Goal: Task Accomplishment & Management: Use online tool/utility

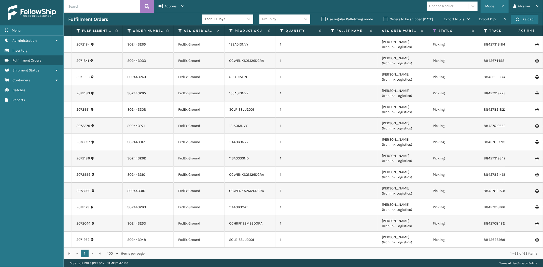
click at [487, 9] on div "Mode" at bounding box center [494, 6] width 19 height 13
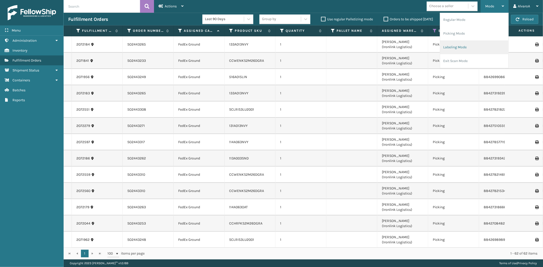
click at [460, 50] on li "Labeling Mode" at bounding box center [474, 47] width 68 height 14
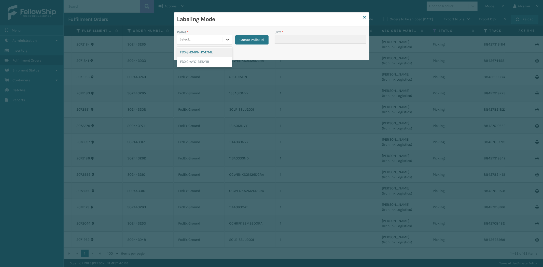
click at [227, 39] on icon at bounding box center [227, 39] width 5 height 5
click at [255, 37] on button "Create Pallet Id" at bounding box center [251, 39] width 33 height 9
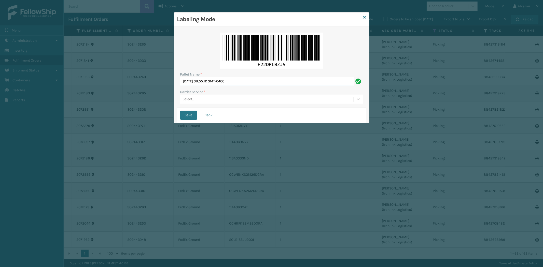
drag, startPoint x: 244, startPoint y: 83, endPoint x: 15, endPoint y: 127, distance: 233.6
click at [17, 127] on div "Labeling Mode Pallet Name * [DATE] 08:55:12 GMT-0400 Carrier Service * Select..…" at bounding box center [271, 133] width 543 height 267
type input "LPN 483200 #1"
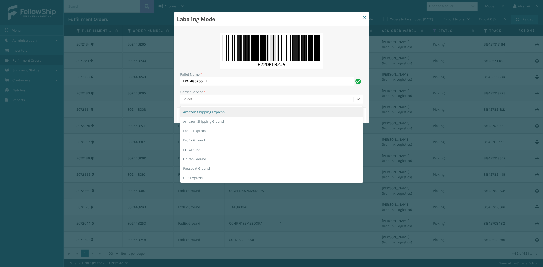
click at [194, 98] on div "Select..." at bounding box center [189, 99] width 12 height 5
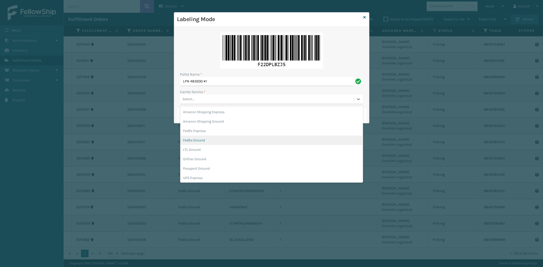
click at [195, 139] on div "FedEx Ground" at bounding box center [271, 140] width 183 height 9
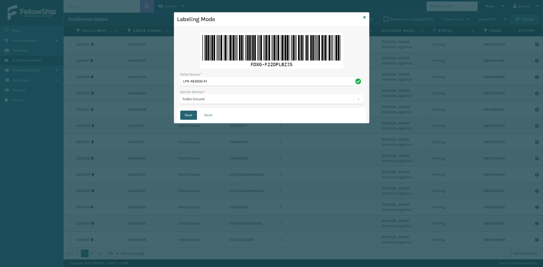
click at [185, 114] on button "Save" at bounding box center [188, 115] width 17 height 9
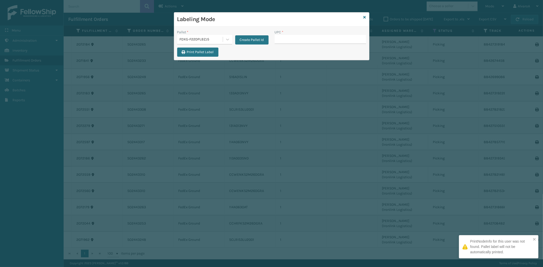
click at [294, 39] on input "UPC *" at bounding box center [320, 39] width 91 height 9
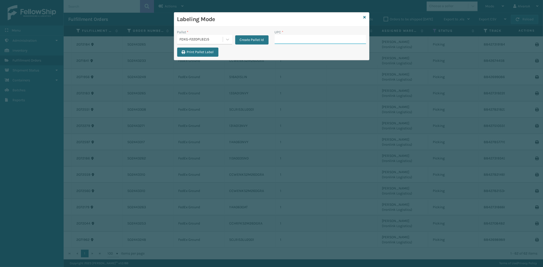
paste input "SC-CRYS3LU2001"
type input "SC-CRYS3LU2001"
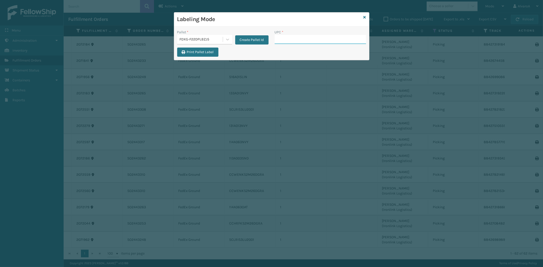
paste input "RCPSDM2616"
type input "RCPSDM2616"
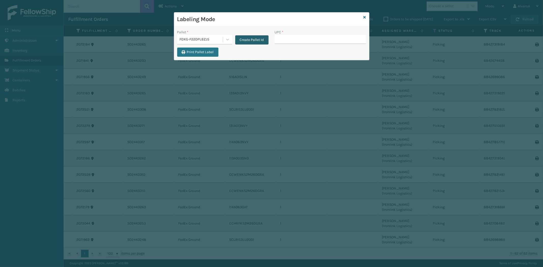
click at [243, 37] on button "Create Pallet Id" at bounding box center [251, 39] width 33 height 9
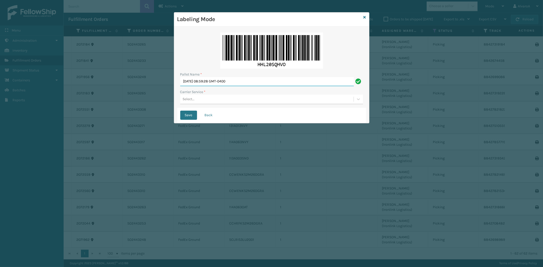
drag, startPoint x: 250, startPoint y: 83, endPoint x: 121, endPoint y: 91, distance: 129.1
click at [124, 91] on div "Labeling Mode Pallet Name * [DATE] 08:59:28 GMT-0400 Carrier Service * Select..…" at bounding box center [271, 133] width 543 height 267
type input "LPN 483199 #1"
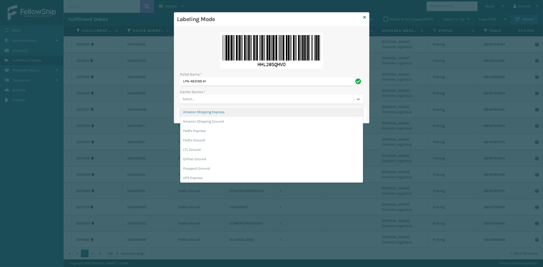
click at [193, 103] on div "Select..." at bounding box center [266, 99] width 173 height 8
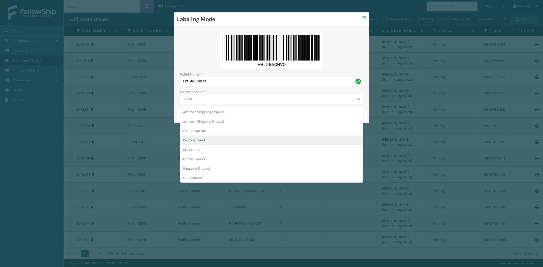
drag, startPoint x: 200, startPoint y: 138, endPoint x: 192, endPoint y: 118, distance: 21.3
click at [200, 138] on div "FedEx Ground" at bounding box center [271, 140] width 183 height 9
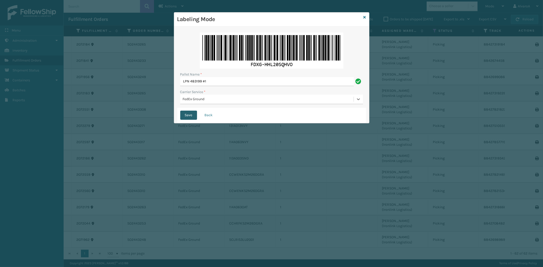
click at [192, 116] on button "Save" at bounding box center [188, 115] width 17 height 9
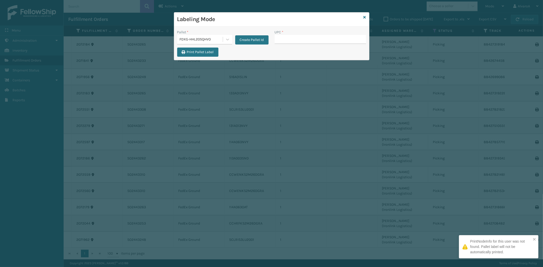
click at [288, 40] on input "UPC *" at bounding box center [320, 39] width 91 height 9
type input "131A013NVY"
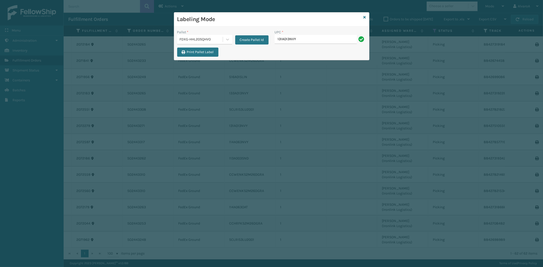
type input "131A013NVY"
paste input "516A007RST"
type input "516A007RST"
paste input "516A007GRN"
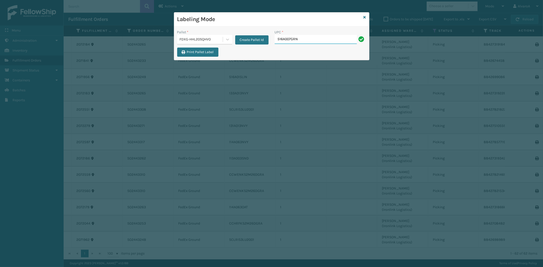
type input "516A007GRN"
paste input "CCHRFKS2M26BKVA"
type input "CCHRFKS2M26BKVA"
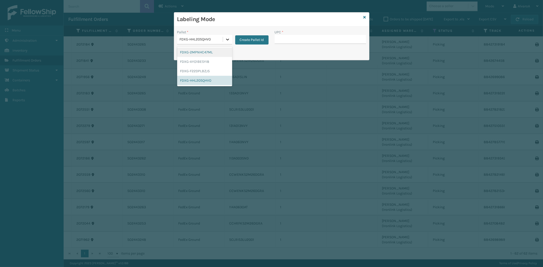
click at [228, 40] on icon at bounding box center [227, 39] width 5 height 5
click at [198, 70] on div "FDXG-F22DPLBZJ5" at bounding box center [204, 70] width 55 height 9
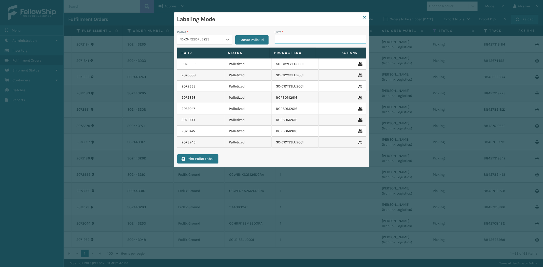
click at [296, 38] on input "UPC *" at bounding box center [320, 39] width 91 height 9
paste input "CCWENKS2M26DGRA"
type input "CCWENKS2M26DGRA"
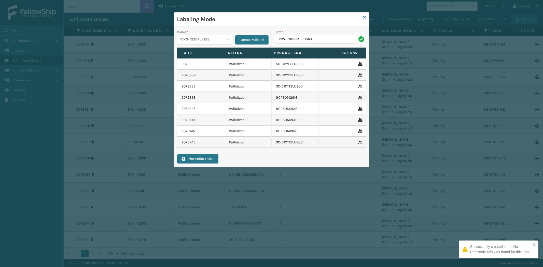
type input "CCWENKS2M26DGRA"
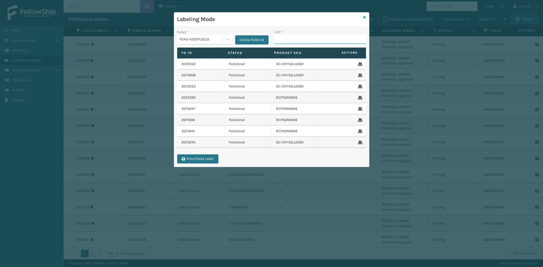
paste input "CCWENKS1M26CFVA"
type input "CCWENKS1M26CFVA"
paste input "LKLGF2SP1GU3051"
type input "LKLGF2SP1GU3051"
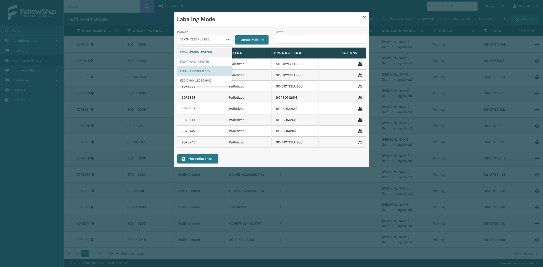
click at [227, 38] on icon at bounding box center [227, 39] width 5 height 5
drag, startPoint x: 198, startPoint y: 79, endPoint x: 294, endPoint y: 35, distance: 105.7
click at [198, 79] on div "FDXG-HHL20SQHVO" at bounding box center [204, 80] width 55 height 9
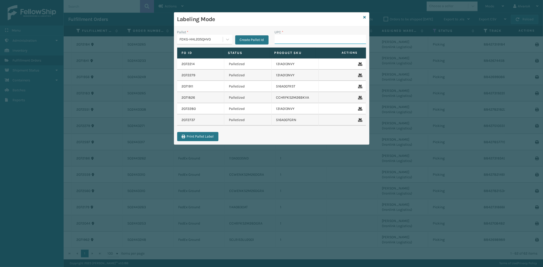
click at [295, 44] on input "UPC *" at bounding box center [320, 39] width 91 height 9
paste input "CCHRFKS2M26DGRA"
type input "CCHRFKS2M26DGRA"
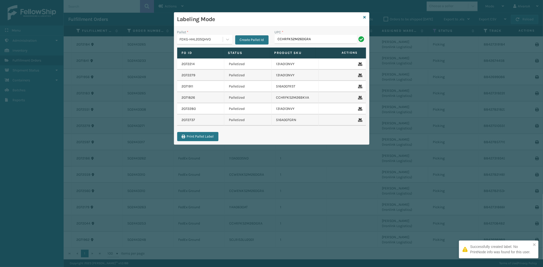
type input "CCHRFKS2M26DGRA"
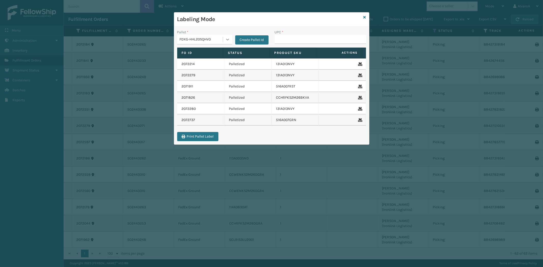
click at [226, 41] on icon at bounding box center [227, 39] width 5 height 5
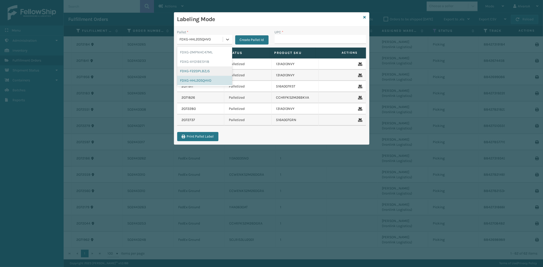
click at [202, 71] on div "FDXG-F22DPLBZJ5" at bounding box center [204, 70] width 55 height 9
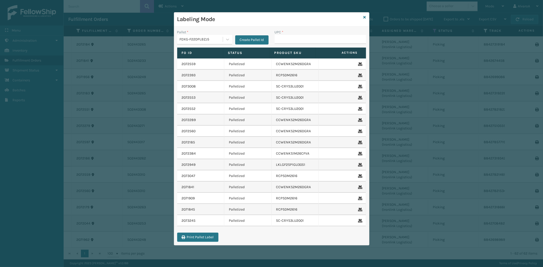
drag, startPoint x: 290, startPoint y: 34, endPoint x: 289, endPoint y: 38, distance: 3.5
click at [290, 34] on div "UPC *" at bounding box center [320, 32] width 91 height 5
click at [287, 44] on div "UPC *" at bounding box center [321, 39] width 98 height 18
click at [287, 44] on input "UPC *" at bounding box center [320, 39] width 91 height 9
paste input "RC-DBYM2616"
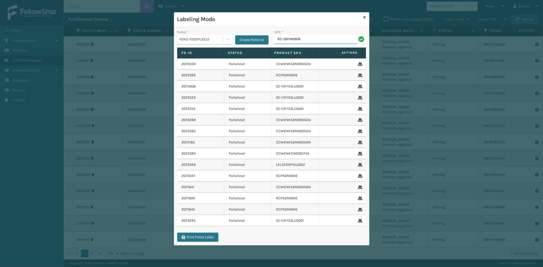
type input "RC-DBYM2616"
paste input "SCLRIS3LU2001"
type input "SCLRIS3LU2001"
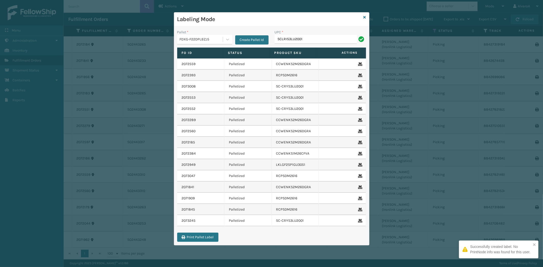
type input "SCLRIS3LU2001"
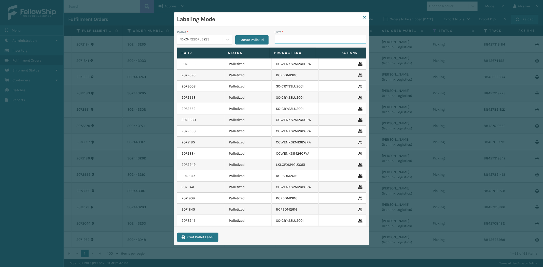
paste input "RR-PRK1CM2045"
type input "RR-PRK1CM2045"
paste input "SC-CRYS3LU2012"
type input "SC-CRYS3LU2012"
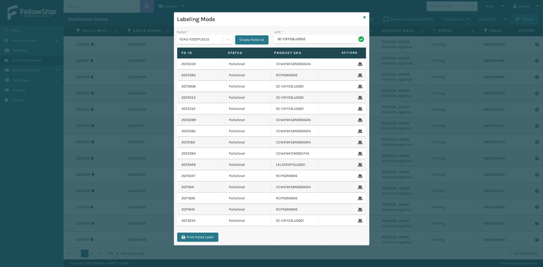
type input "SC-CRYS3LU2012"
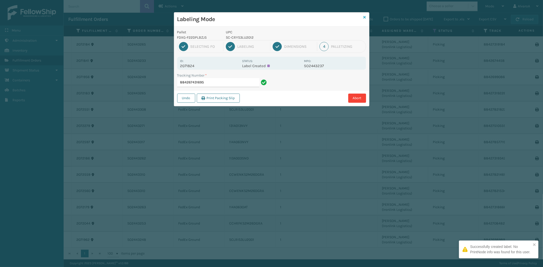
click at [364, 16] on icon at bounding box center [365, 18] width 3 height 4
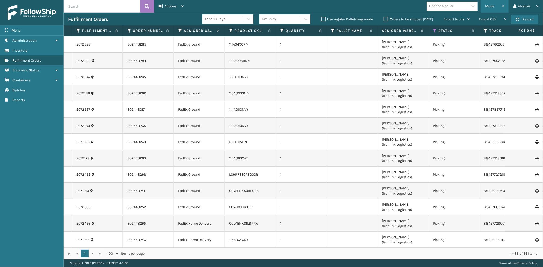
click at [496, 2] on div "Mode" at bounding box center [494, 6] width 19 height 13
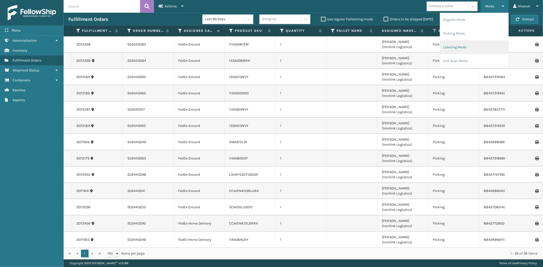
click at [467, 44] on li "Labeling Mode" at bounding box center [474, 47] width 68 height 14
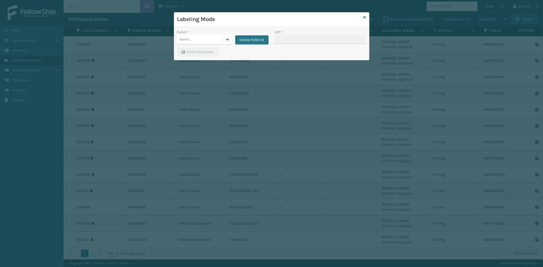
click at [230, 41] on div at bounding box center [227, 39] width 9 height 9
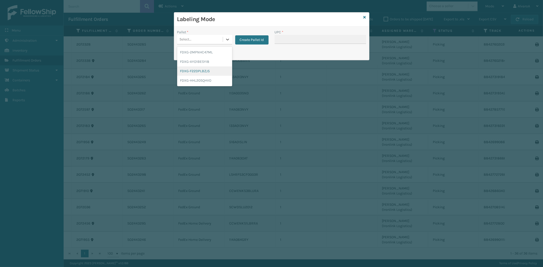
click at [193, 71] on div "FDXG-F22DPLBZJ5" at bounding box center [204, 70] width 55 height 9
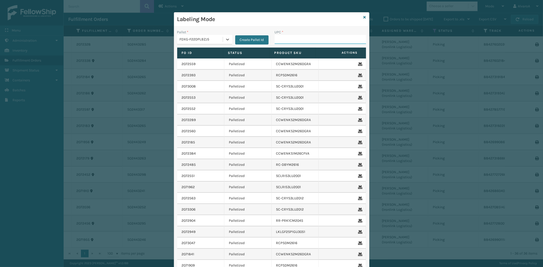
click at [281, 36] on input "UPC *" at bounding box center [320, 39] width 91 height 9
type input "SC-CRYS3LU2043"
type input "SCWDSLU2012"
click at [364, 17] on icon at bounding box center [365, 18] width 3 height 4
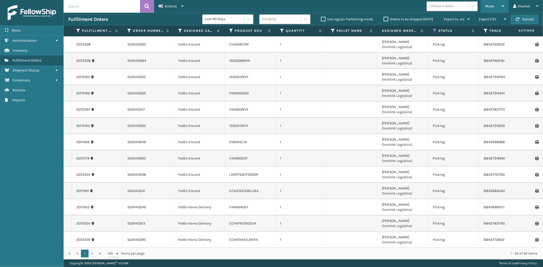
click at [501, 4] on div "Mode" at bounding box center [494, 6] width 19 height 13
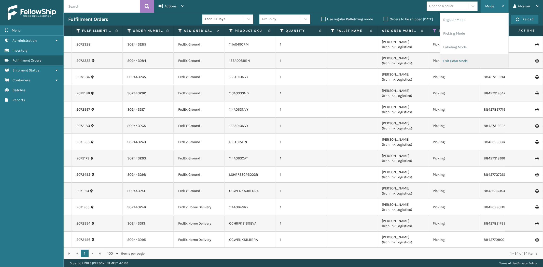
click at [450, 60] on li "Exit Scan Mode" at bounding box center [474, 61] width 68 height 14
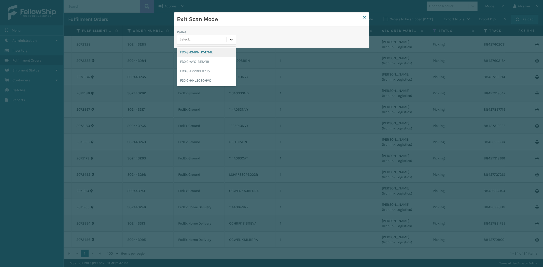
click at [229, 41] on icon at bounding box center [231, 39] width 5 height 5
click at [198, 69] on div "FDXG-F22DPLBZJ5" at bounding box center [206, 70] width 59 height 9
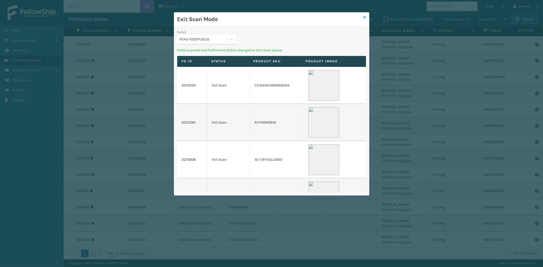
click at [365, 16] on icon at bounding box center [365, 18] width 3 height 4
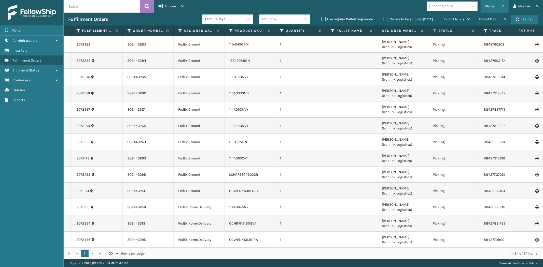
click at [491, 6] on span "Mode" at bounding box center [489, 6] width 9 height 4
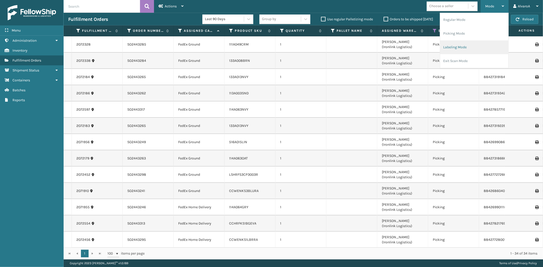
click at [460, 48] on li "Labeling Mode" at bounding box center [474, 47] width 68 height 14
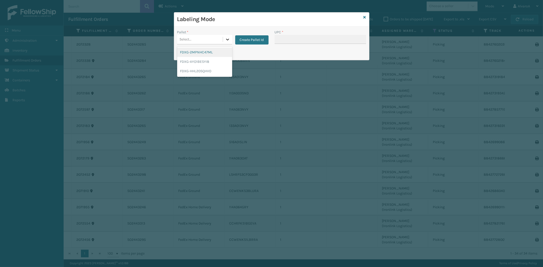
click at [225, 40] on icon at bounding box center [227, 39] width 5 height 5
click at [251, 40] on button "Create Pallet Id" at bounding box center [251, 39] width 33 height 9
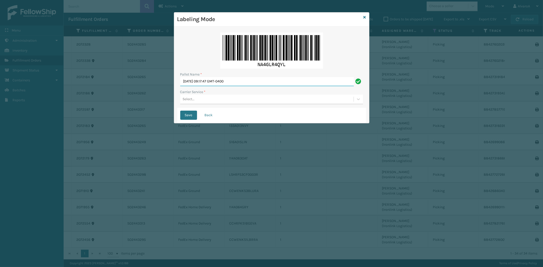
drag, startPoint x: 251, startPoint y: 82, endPoint x: 160, endPoint y: 93, distance: 91.1
click at [171, 99] on div "Labeling Mode Pallet Name * [DATE] 09:17:47 GMT-0400 Carrier Service * Select..…" at bounding box center [271, 133] width 543 height 267
type input "LPN 483201#1"
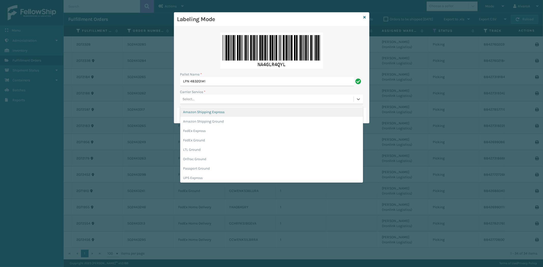
click at [180, 99] on div "Select..." at bounding box center [266, 99] width 173 height 8
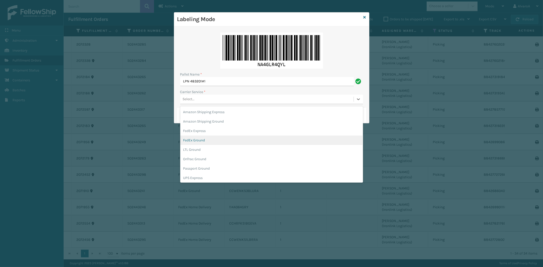
click at [200, 141] on div "FedEx Ground" at bounding box center [271, 140] width 183 height 9
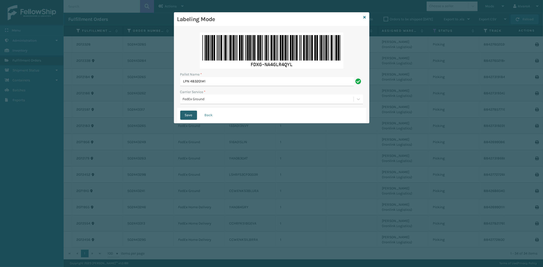
click at [190, 118] on button "Save" at bounding box center [188, 115] width 17 height 9
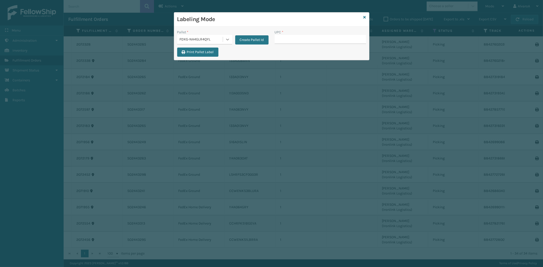
click at [231, 41] on div at bounding box center [227, 39] width 9 height 9
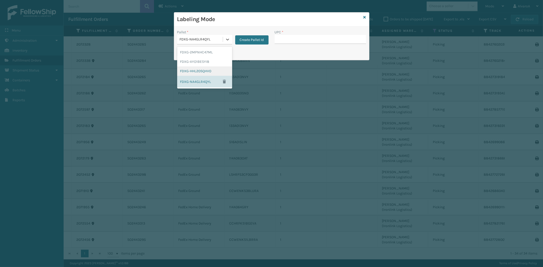
drag, startPoint x: 200, startPoint y: 72, endPoint x: 271, endPoint y: 39, distance: 77.5
click at [200, 72] on div "FDXG-HHL20SQHVO" at bounding box center [204, 70] width 55 height 9
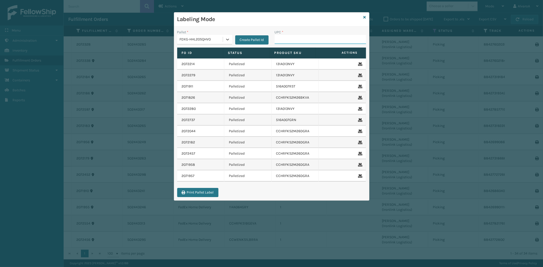
click at [286, 42] on input "UPC *" at bounding box center [320, 39] width 91 height 9
paste input "CCHRFKS1M26DGRA"
type input "CCHRFKS1M26DGRA"
paste input "231A009CAR"
type input "231A009CAR"
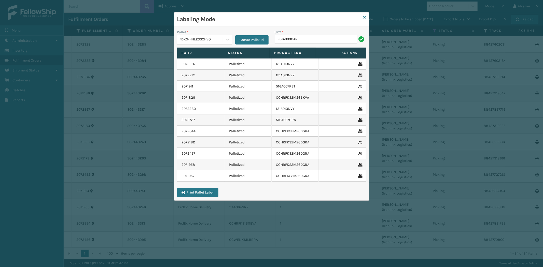
type input "231A009CAR"
paste input "CCHRFKS2BGEVA"
type input "CCHRFKS2BGEVA"
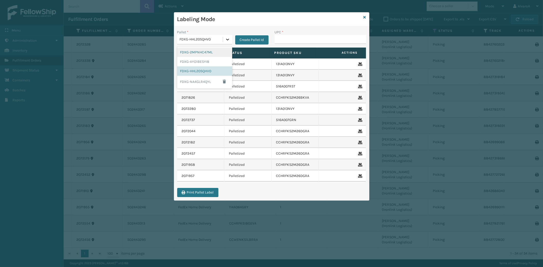
click at [228, 42] on icon at bounding box center [227, 39] width 5 height 5
drag, startPoint x: 200, startPoint y: 82, endPoint x: 235, endPoint y: 52, distance: 45.5
click at [200, 81] on div "FDXG-NA4GLR4QYL" at bounding box center [204, 82] width 55 height 12
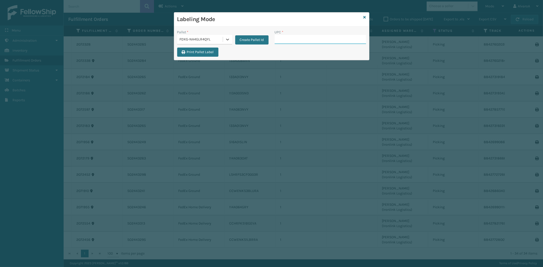
click at [284, 40] on input "UPC *" at bounding box center [320, 39] width 91 height 9
paste input "LSHRFS3CP3003R"
type input "LSHRFS3CP3003R"
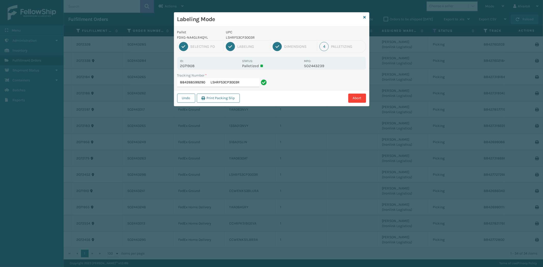
type input "884268599290 LSHRFS3CP3003R LSHRFS3CP3003R"
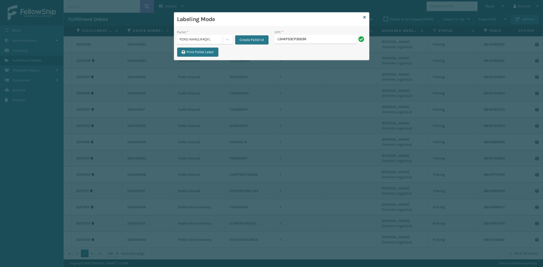
type input "LSHRFS3CP3003R"
paste input "CCWENKS3BLURA"
type input "CCWENKS3BLURA"
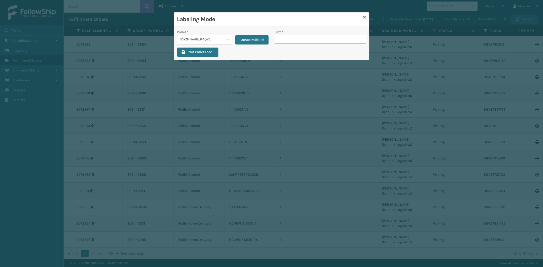
paste input "133A023PEB"
type input "133A023PEB"
paste input "111A012FLX"
type input "111A012FLX"
paste input "133A013NVY"
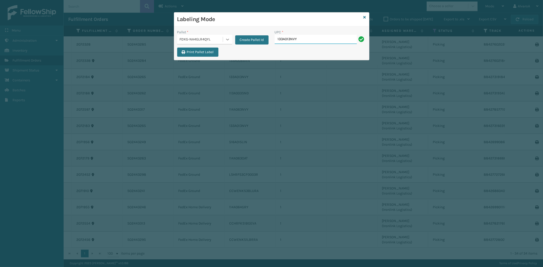
type input "133A013NVY"
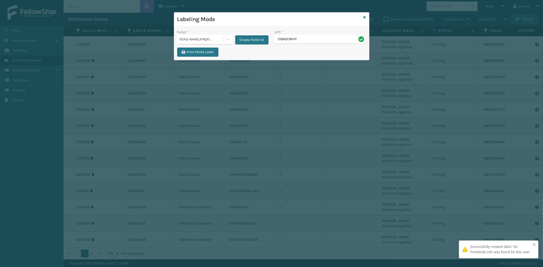
type input "133A013NVY"
paste input "CCHRFKS3M26BRRA"
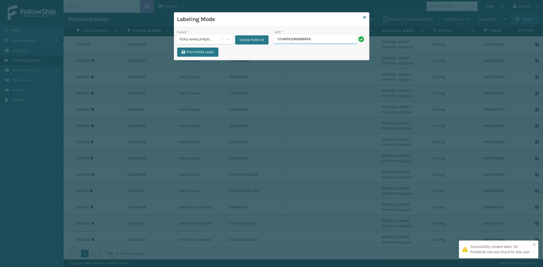
type input "CCHRFKS3M26BRRA"
paste input "133A008BRN"
type input "133A008BRN"
paste input "111A049CRM"
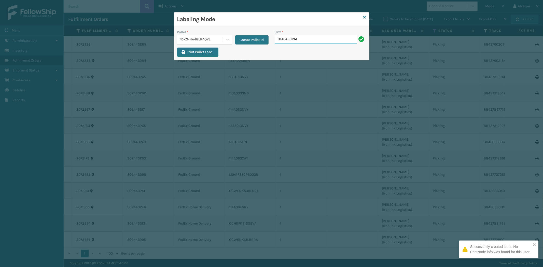
type input "111A049CRM"
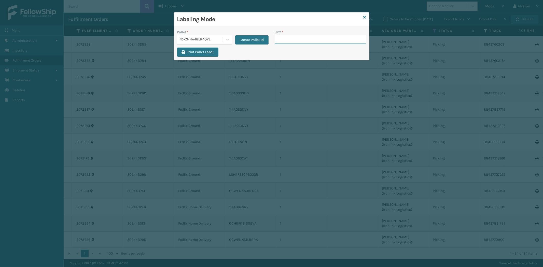
paste input "LKLGF2SP3GU3051"
type input "LKLGF2SP3GU3051"
paste input "113A003SND"
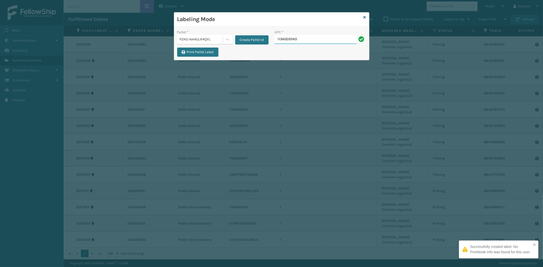
type input "113A003SND"
paste input "114A064GRY"
type input "114A064GRY"
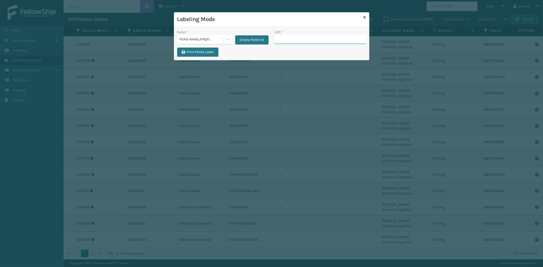
paste input "114A063OAT"
type input "114A063OAT"
paste input "LKLGF2SP3CAR"
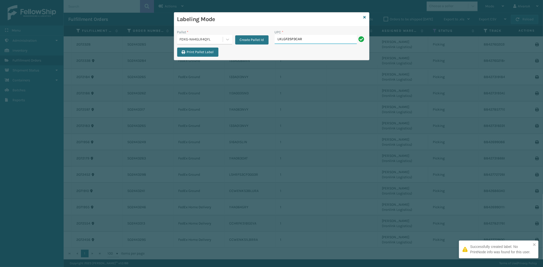
type input "LKLGF2SP3CAR"
paste input "114A063NVY"
type input "114A063NVY"
paste input "111A007IVO"
type input "111A007IVO"
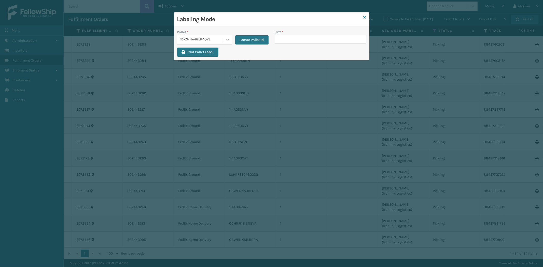
click at [229, 38] on icon at bounding box center [227, 39] width 5 height 5
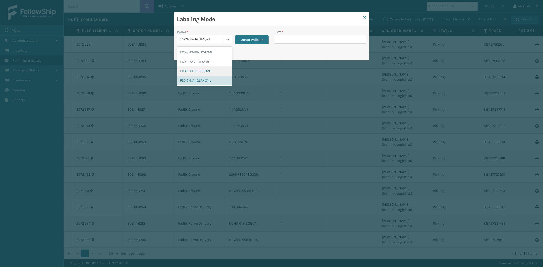
click at [196, 72] on div "FDXG-HHL20SQHVO" at bounding box center [204, 70] width 55 height 9
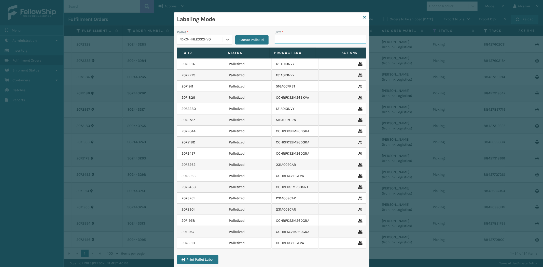
click at [282, 36] on input "UPC *" at bounding box center [320, 39] width 91 height 9
paste input "516A015LIN"
type input "516A015LIN"
paste input "CCWENKS1LBRRA"
type input "CCWENKS1LBRRA"
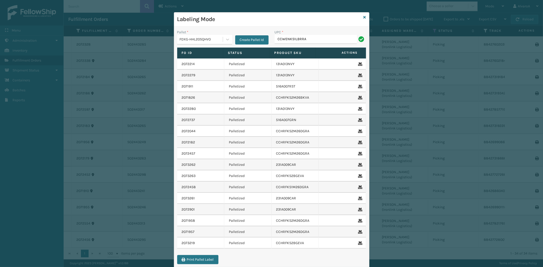
type input "CCWENKS1LBRRA"
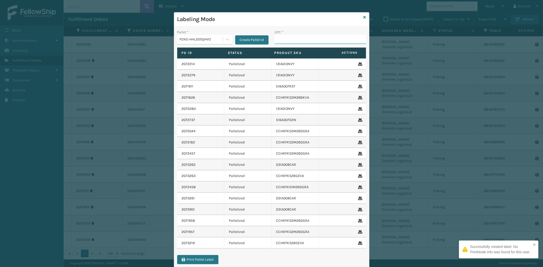
paste input "CCHRFKS2M26BRRA"
type input "CCHRFKS2M26BRRA"
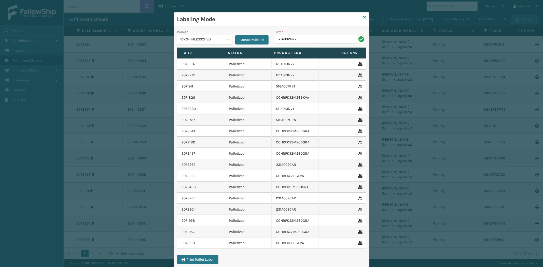
type input "171A002GRY"
click at [364, 17] on icon at bounding box center [365, 18] width 3 height 4
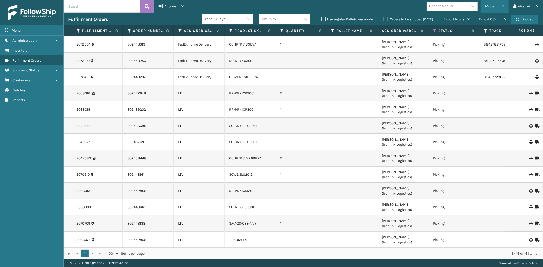
click at [487, 5] on span "Mode" at bounding box center [489, 6] width 9 height 4
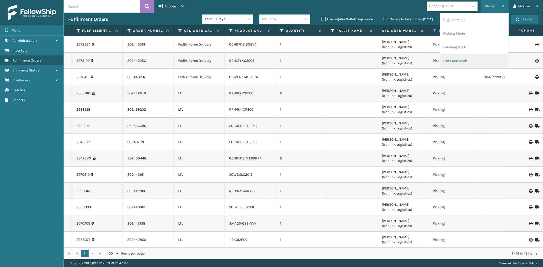
click at [455, 57] on li "Exit Scan Mode" at bounding box center [474, 61] width 68 height 14
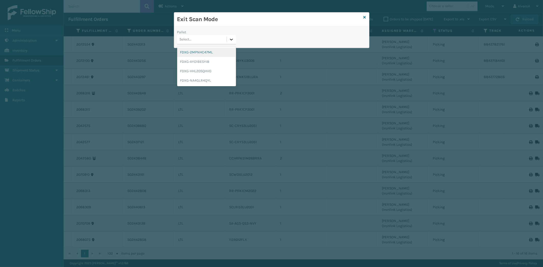
click at [233, 38] on icon at bounding box center [231, 39] width 5 height 5
click at [203, 69] on div "FDXG-HHL20SQHVO" at bounding box center [206, 70] width 59 height 9
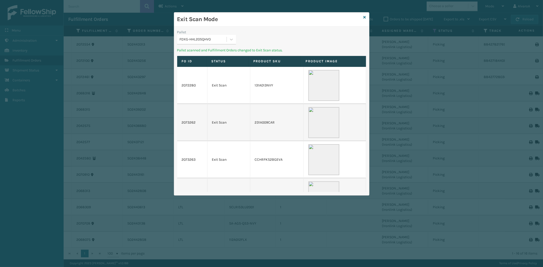
click at [225, 34] on div "Pallet" at bounding box center [206, 32] width 59 height 5
click at [230, 38] on icon at bounding box center [231, 39] width 5 height 5
click at [209, 73] on div "FDXG-NA4GLR4QYL" at bounding box center [206, 70] width 59 height 9
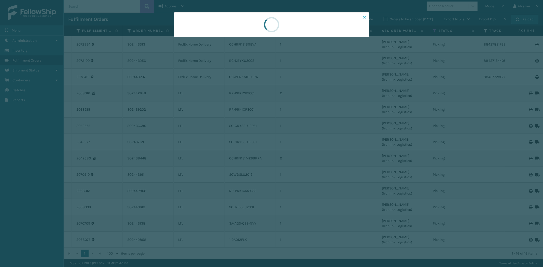
click at [365, 18] on icon at bounding box center [365, 18] width 3 height 4
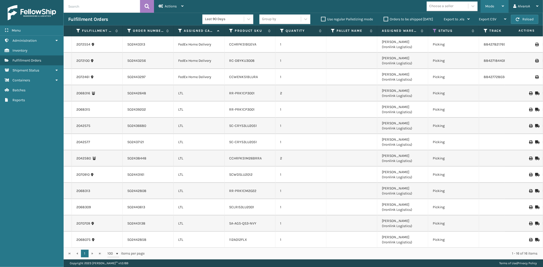
click at [493, 9] on div "Mode" at bounding box center [494, 6] width 19 height 13
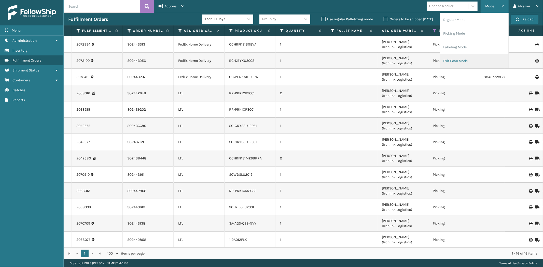
click at [456, 60] on li "Exit Scan Mode" at bounding box center [474, 61] width 68 height 14
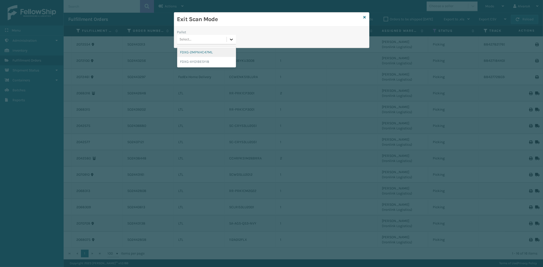
click at [233, 42] on div at bounding box center [231, 39] width 9 height 9
click at [366, 18] on div "Exit Scan Mode Pallet option FDXG-2MPNHC47ML focused, 1 of 2. 2 results availab…" at bounding box center [272, 30] width 196 height 36
click at [366, 18] on icon at bounding box center [365, 18] width 3 height 4
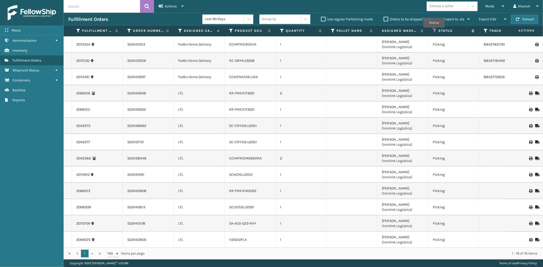
click at [434, 32] on icon at bounding box center [435, 31] width 4 height 5
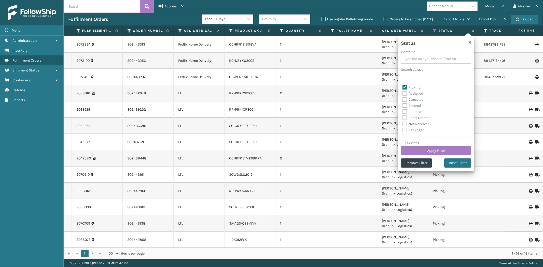
click at [406, 87] on label "Picking" at bounding box center [412, 87] width 18 height 4
click at [403, 87] on input "Picking" at bounding box center [403, 86] width 0 height 3
checkbox input "false"
click at [405, 107] on label "Palletized" at bounding box center [414, 108] width 22 height 4
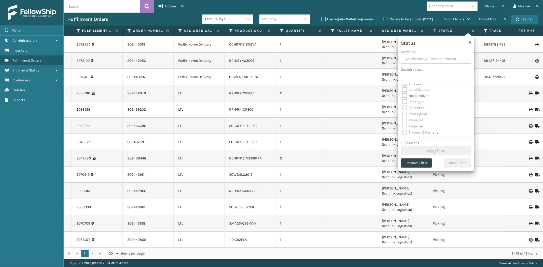
click at [403, 107] on input "Palletized" at bounding box center [403, 106] width 0 height 3
checkbox input "true"
click at [409, 153] on button "Apply Filter" at bounding box center [436, 150] width 70 height 9
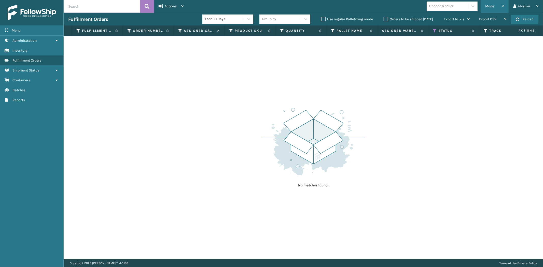
click at [489, 7] on span "Mode" at bounding box center [489, 6] width 9 height 4
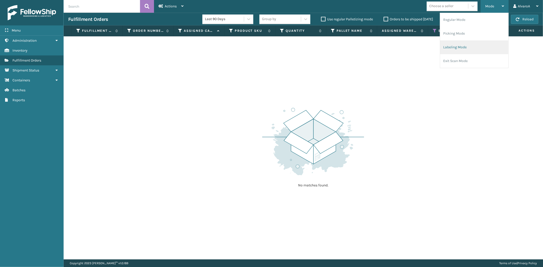
click at [469, 46] on li "Labeling Mode" at bounding box center [474, 47] width 68 height 14
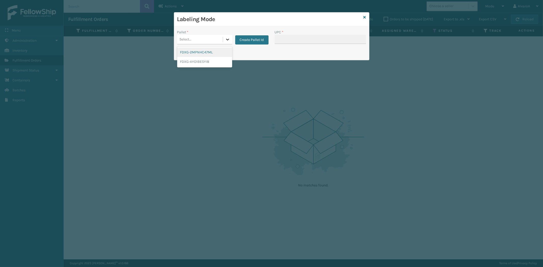
click at [224, 42] on div at bounding box center [227, 39] width 9 height 9
click at [249, 40] on button "Create Pallet Id" at bounding box center [251, 39] width 33 height 9
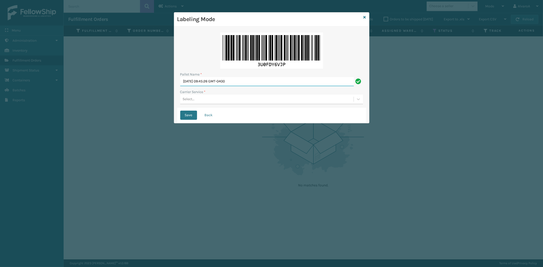
drag, startPoint x: 255, startPoint y: 81, endPoint x: 154, endPoint y: 85, distance: 101.7
click at [154, 85] on div "Labeling Mode Pallet Name * [DATE] 09:45:26 GMT-0400 Carrier Service * Select..…" at bounding box center [271, 133] width 543 height 267
paste input "508608"
type input "LPN 508608#1"
click at [204, 103] on div "Select..." at bounding box center [266, 99] width 173 height 8
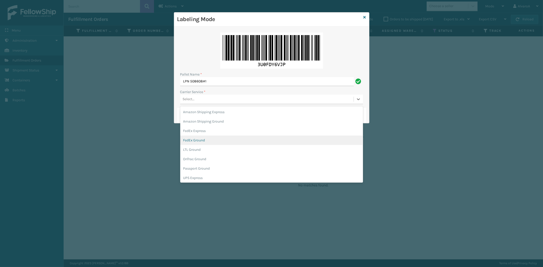
click at [196, 141] on div "FedEx Ground" at bounding box center [271, 140] width 183 height 9
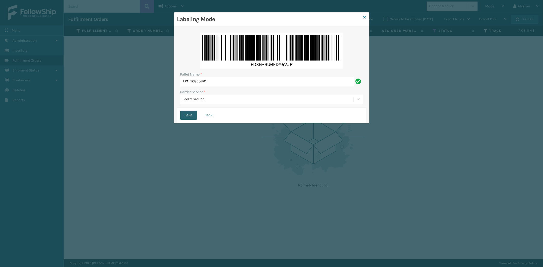
click at [188, 116] on button "Save" at bounding box center [188, 115] width 17 height 9
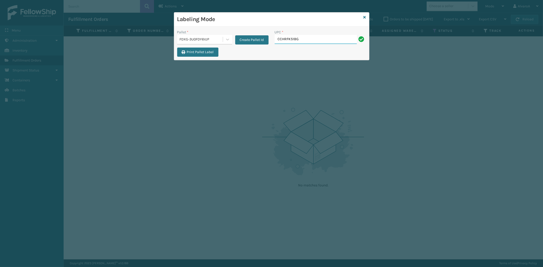
type input "CCHRFKS1BGEVA"
type input "CCWENKS1LBRRA"
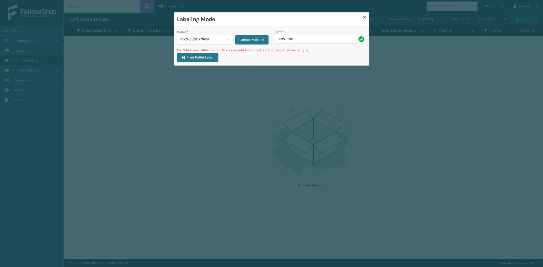
type input "CCWENKS1BLURA"
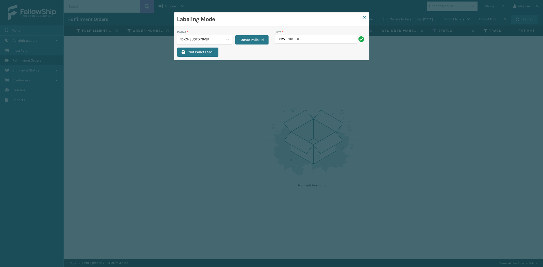
type input "CCWENKS1BLURA"
type input "RC-DBYKU3008"
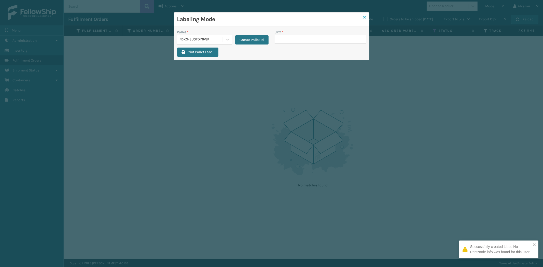
click at [365, 17] on icon at bounding box center [365, 18] width 3 height 4
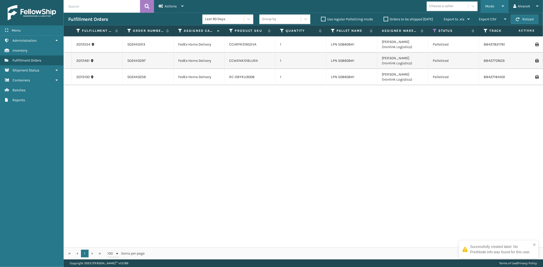
click at [505, 6] on div "Mode Regular Mode Picking Mode Labeling Mode Exit Scan Mode" at bounding box center [495, 6] width 28 height 13
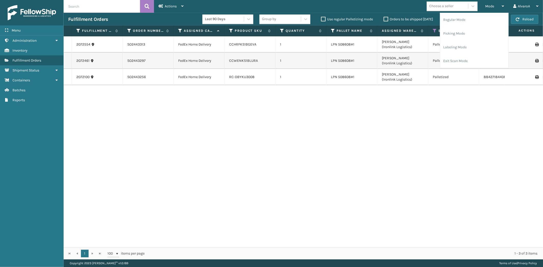
click at [386, 17] on label "Orders to be shipped [DATE]" at bounding box center [408, 19] width 49 height 4
click at [384, 17] on input "Orders to be shipped [DATE]" at bounding box center [384, 17] width 0 height 3
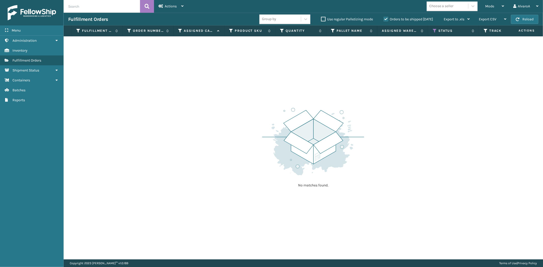
click at [386, 17] on label "Orders to be shipped [DATE]" at bounding box center [408, 19] width 49 height 4
click at [384, 17] on input "Orders to be shipped [DATE]" at bounding box center [384, 17] width 0 height 3
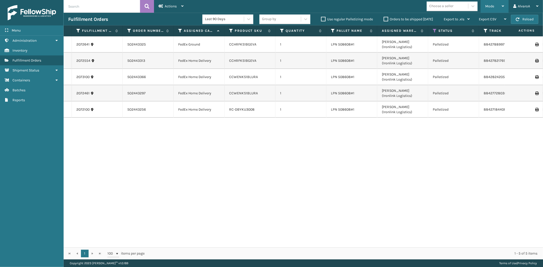
click at [496, 7] on div "Mode" at bounding box center [494, 6] width 19 height 13
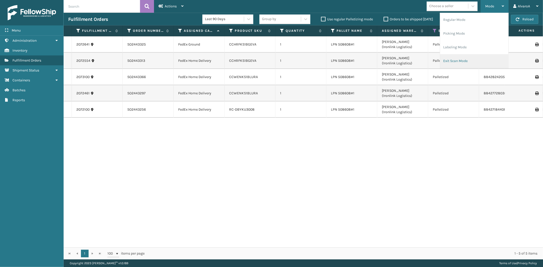
click at [455, 62] on li "Exit Scan Mode" at bounding box center [474, 61] width 68 height 14
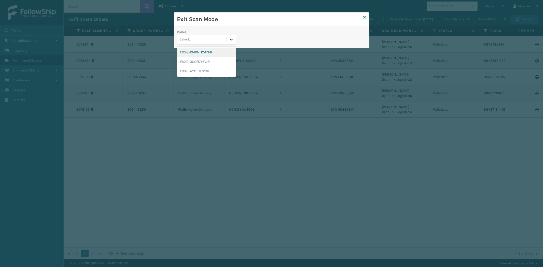
drag, startPoint x: 232, startPoint y: 37, endPoint x: 222, endPoint y: 49, distance: 15.2
click at [232, 38] on icon at bounding box center [231, 39] width 5 height 5
click at [204, 63] on div "FDXG-3U0FDY6VJP" at bounding box center [206, 61] width 59 height 9
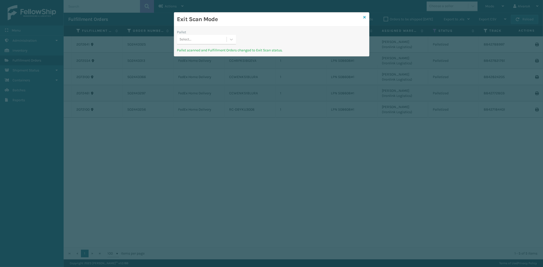
click at [366, 17] on icon at bounding box center [365, 18] width 3 height 4
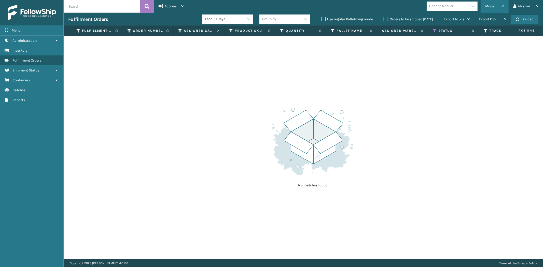
click at [495, 5] on div "Mode" at bounding box center [494, 6] width 19 height 13
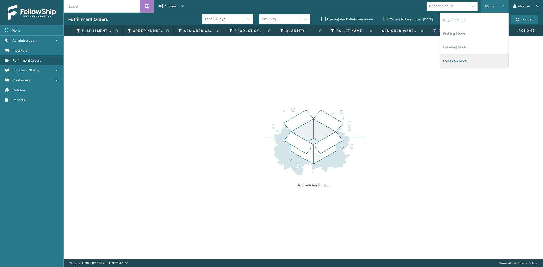
click at [458, 58] on li "Exit Scan Mode" at bounding box center [474, 61] width 68 height 14
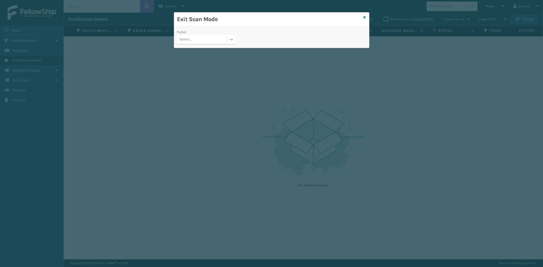
click at [232, 40] on icon at bounding box center [231, 40] width 3 height 2
click at [365, 18] on icon at bounding box center [365, 18] width 3 height 4
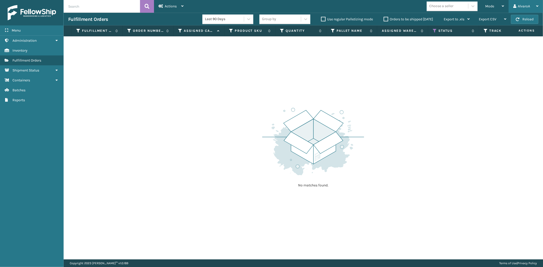
click at [510, 5] on div "AlvaroA Log Out" at bounding box center [526, 6] width 34 height 13
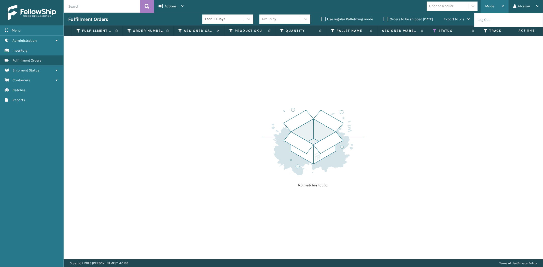
drag, startPoint x: 502, startPoint y: 1, endPoint x: 500, endPoint y: 3, distance: 2.9
click at [503, 1] on div "Mode" at bounding box center [494, 6] width 19 height 13
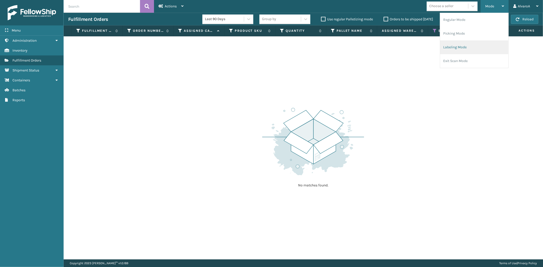
click at [459, 49] on li "Labeling Mode" at bounding box center [474, 47] width 68 height 14
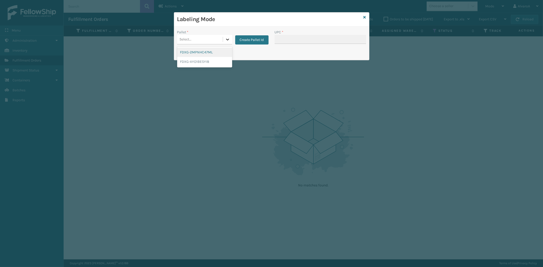
click at [227, 42] on icon at bounding box center [227, 39] width 5 height 5
click at [251, 41] on button "Create Pallet Id" at bounding box center [251, 39] width 33 height 9
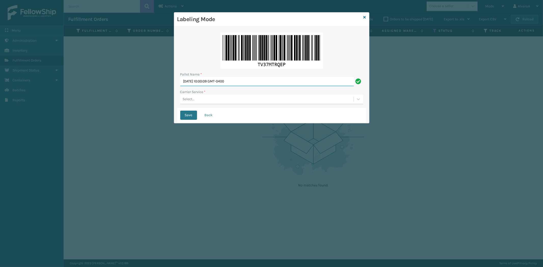
drag, startPoint x: 244, startPoint y: 80, endPoint x: 0, endPoint y: 124, distance: 248.0
click at [0, 120] on div "Labeling Mode Pallet Name * [DATE] 10:00:09 GMT-0400 Carrier Service * Select..…" at bounding box center [271, 133] width 543 height 267
type input "LPN 508607#1"
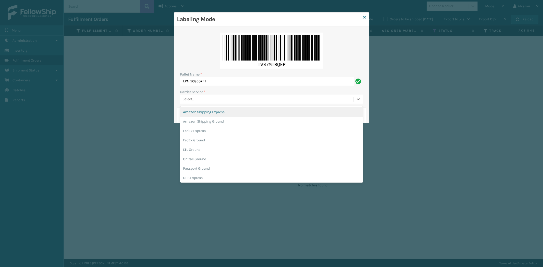
click at [189, 103] on div "Select..." at bounding box center [266, 99] width 173 height 8
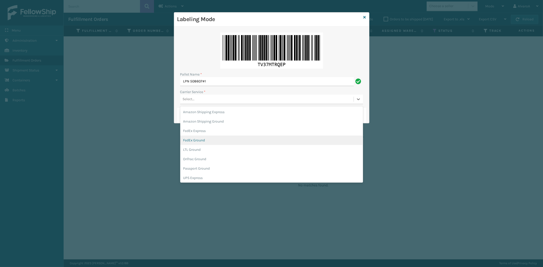
click at [197, 142] on div "FedEx Ground" at bounding box center [271, 140] width 183 height 9
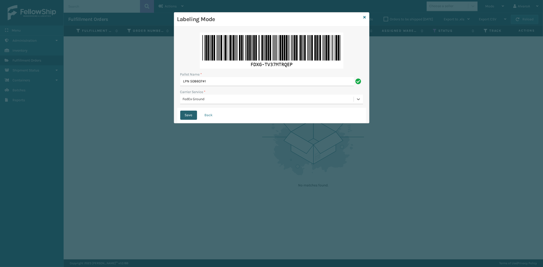
click at [183, 112] on button "Save" at bounding box center [188, 115] width 17 height 9
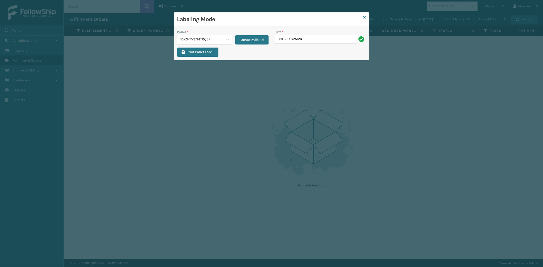
type input "CCHRFKS2M26BRRA"
type input "SC-CRYS3LU2012"
click at [365, 16] on icon at bounding box center [365, 18] width 3 height 4
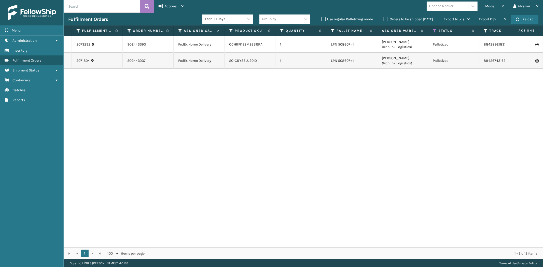
click at [535, 61] on icon at bounding box center [536, 61] width 3 height 4
drag, startPoint x: 494, startPoint y: 9, endPoint x: 468, endPoint y: 42, distance: 41.7
click at [494, 10] on div "Mode" at bounding box center [494, 6] width 19 height 13
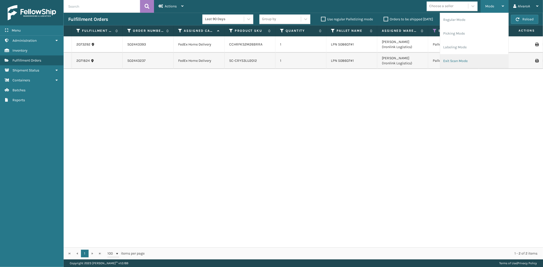
click at [459, 59] on li "Exit Scan Mode" at bounding box center [474, 61] width 68 height 14
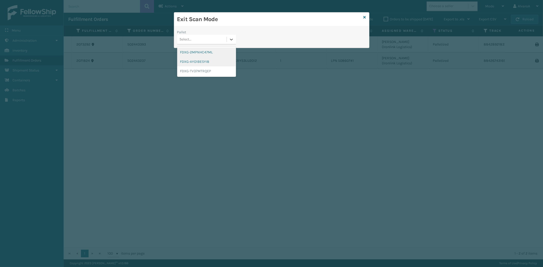
drag, startPoint x: 233, startPoint y: 37, endPoint x: 207, endPoint y: 61, distance: 35.2
click at [231, 40] on icon at bounding box center [231, 39] width 5 height 5
drag, startPoint x: 206, startPoint y: 72, endPoint x: 297, endPoint y: 56, distance: 93.1
click at [206, 72] on div "FDXG-TV37MTRQEP" at bounding box center [206, 70] width 59 height 9
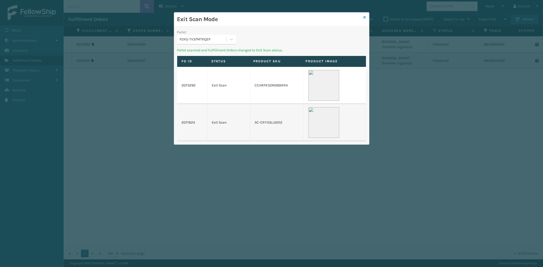
click at [366, 18] on icon at bounding box center [365, 18] width 3 height 4
